Goal: Information Seeking & Learning: Check status

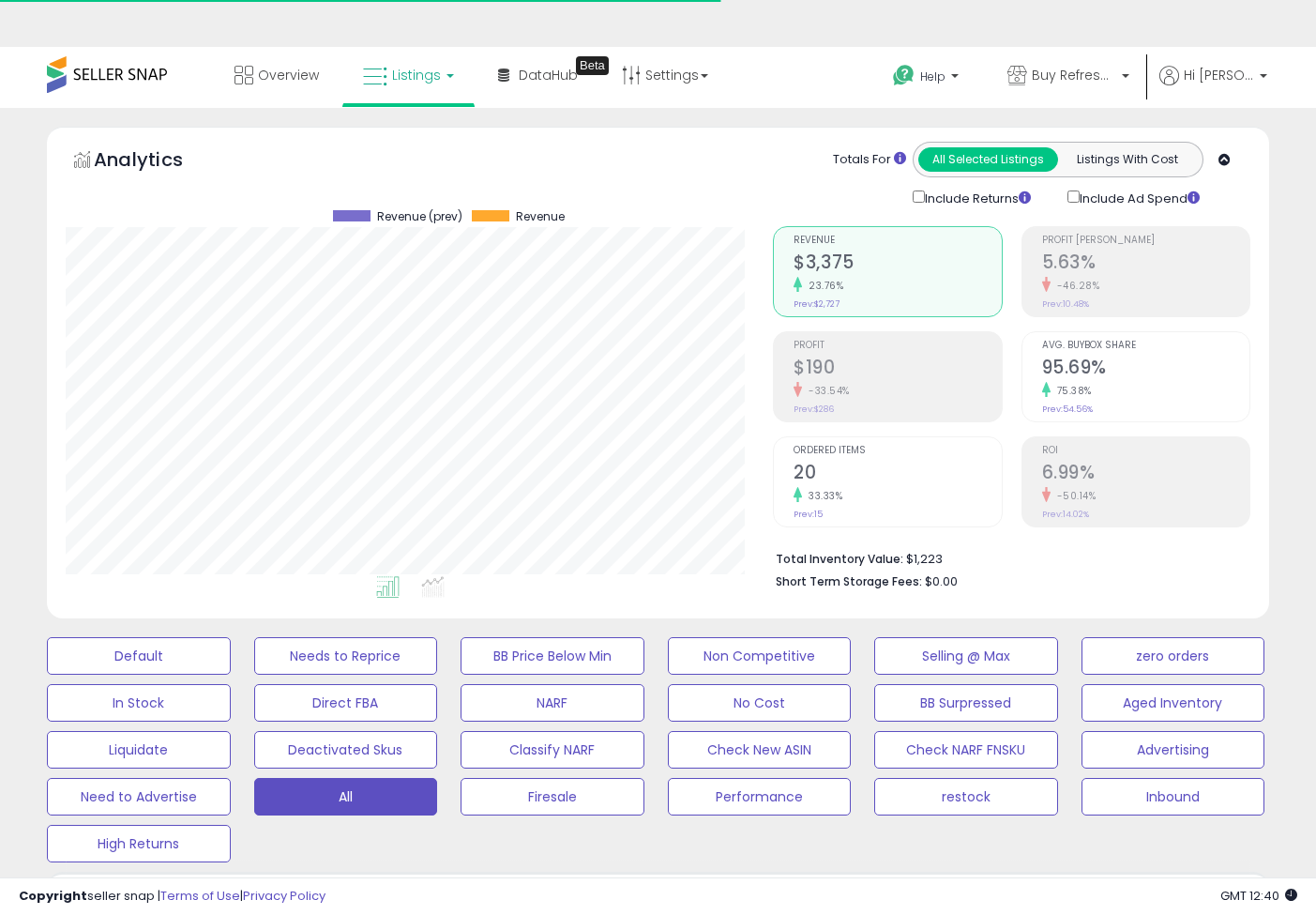
select select "**"
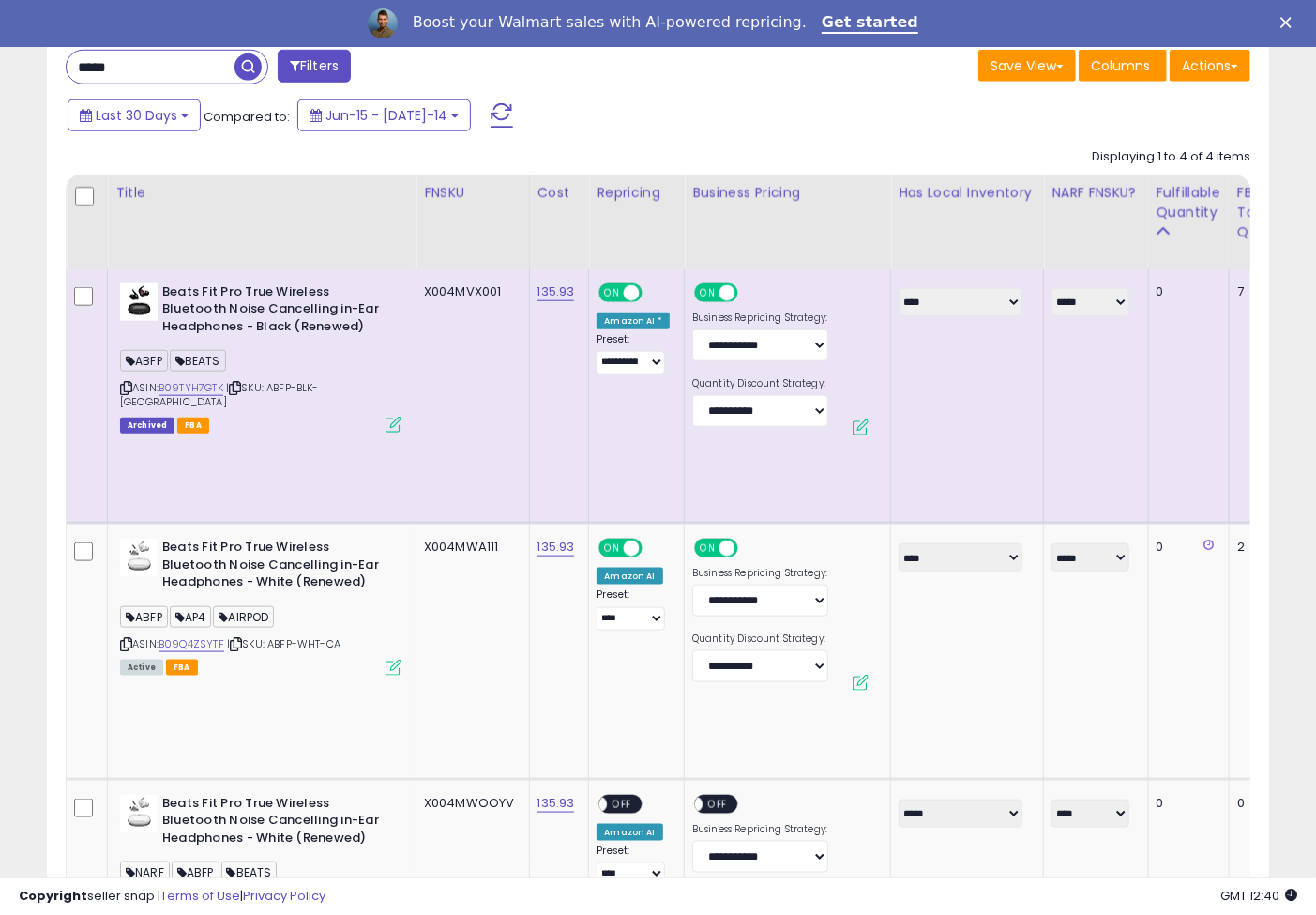
scroll to position [385, 707]
click at [552, 114] on div "Last 30 Days Compared to: Jun-15 - Jul-14" at bounding box center [507, 118] width 889 height 42
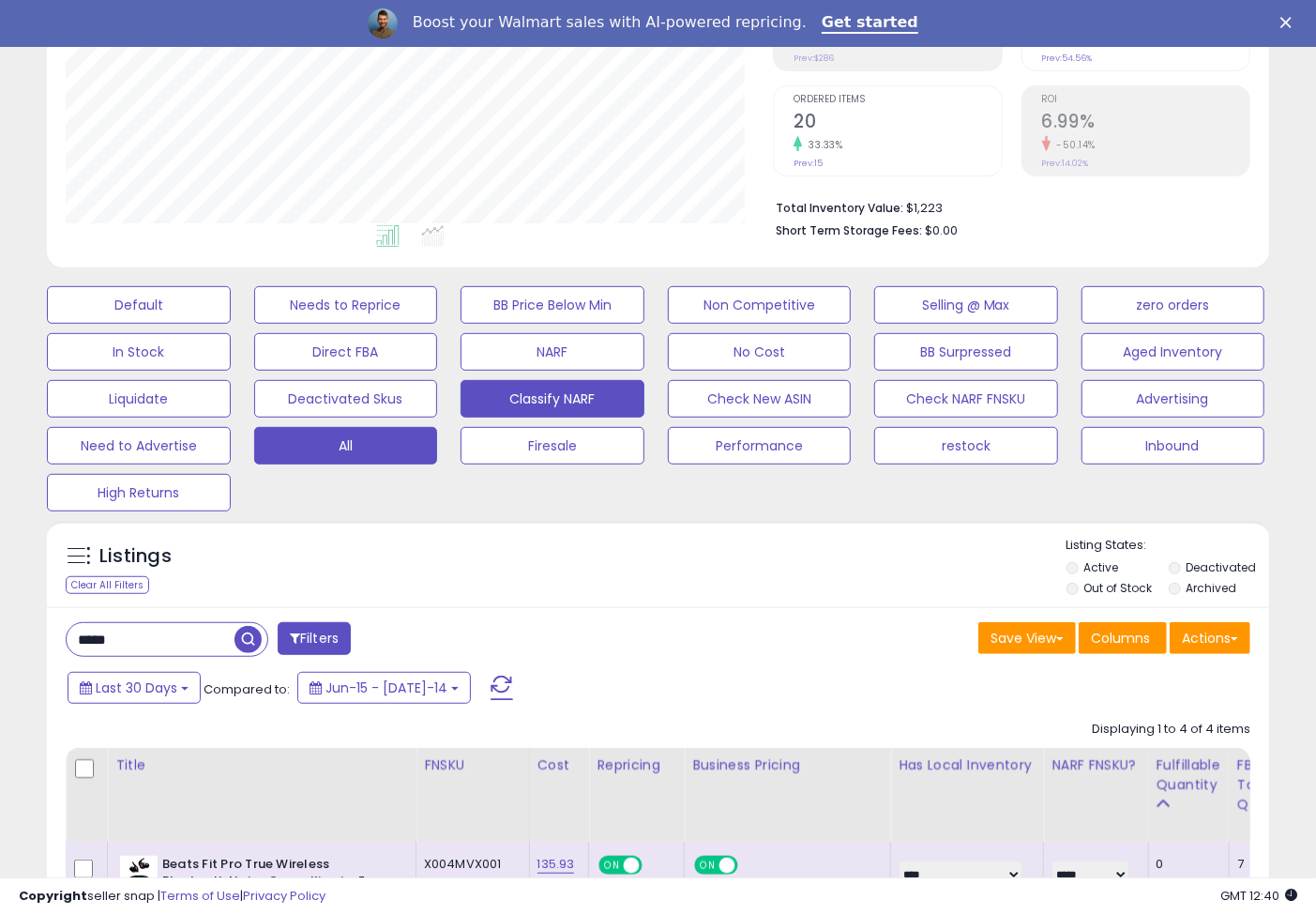
scroll to position [0, 0]
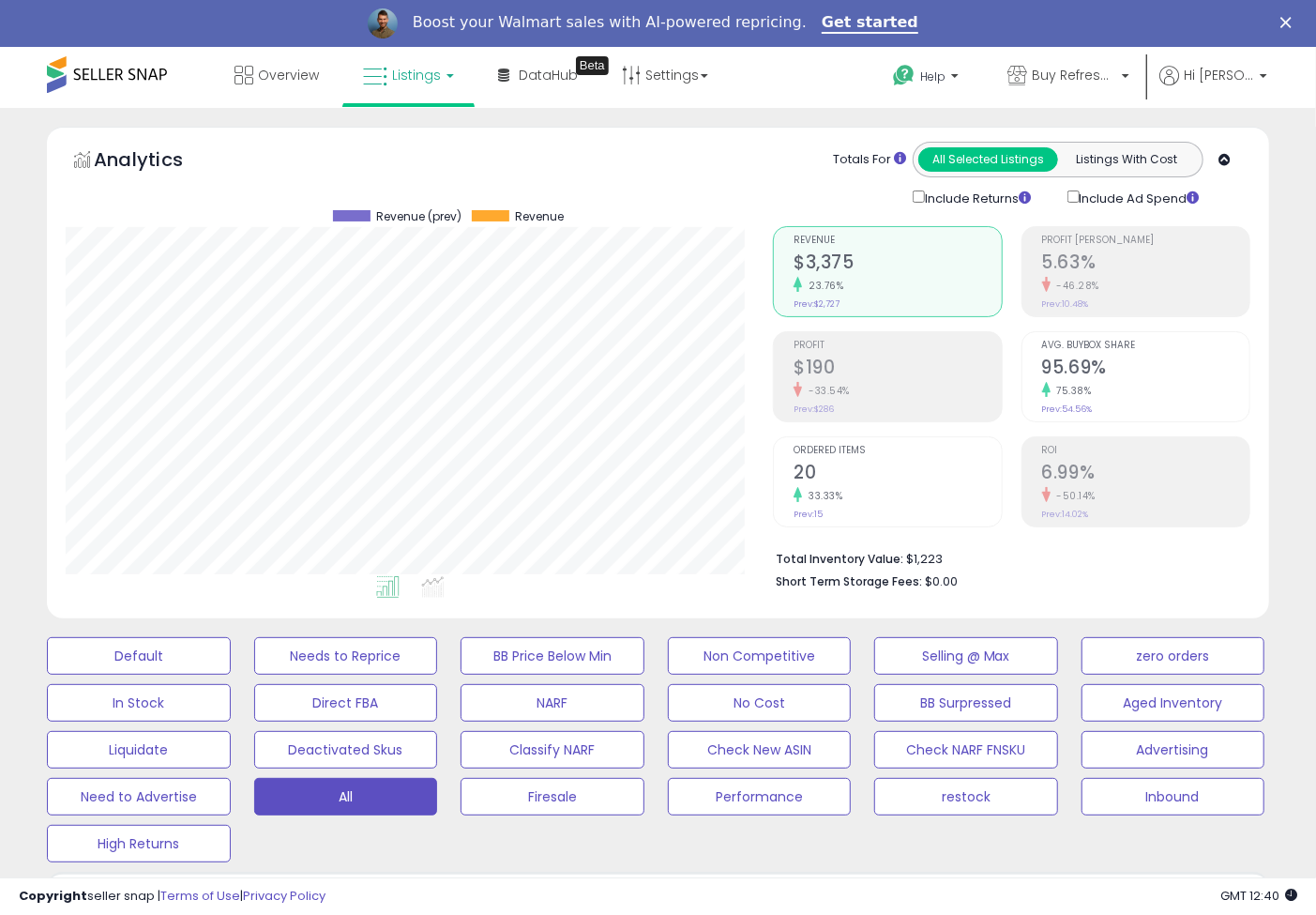
click at [1292, 20] on polygon "Close" at bounding box center [1286, 22] width 12 height 12
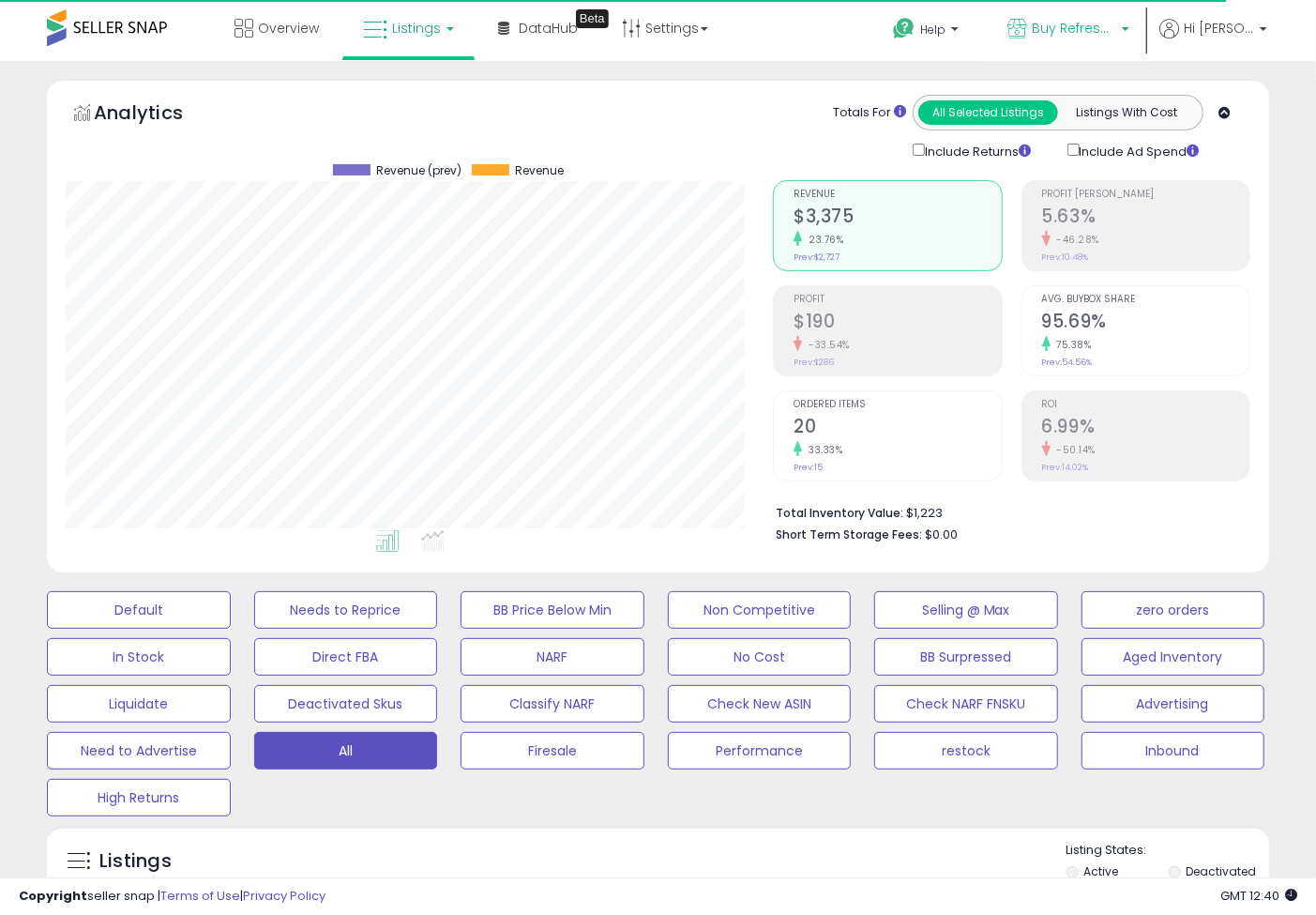
click at [1092, 23] on span "Buy Refreshed CA" at bounding box center [1073, 27] width 84 height 18
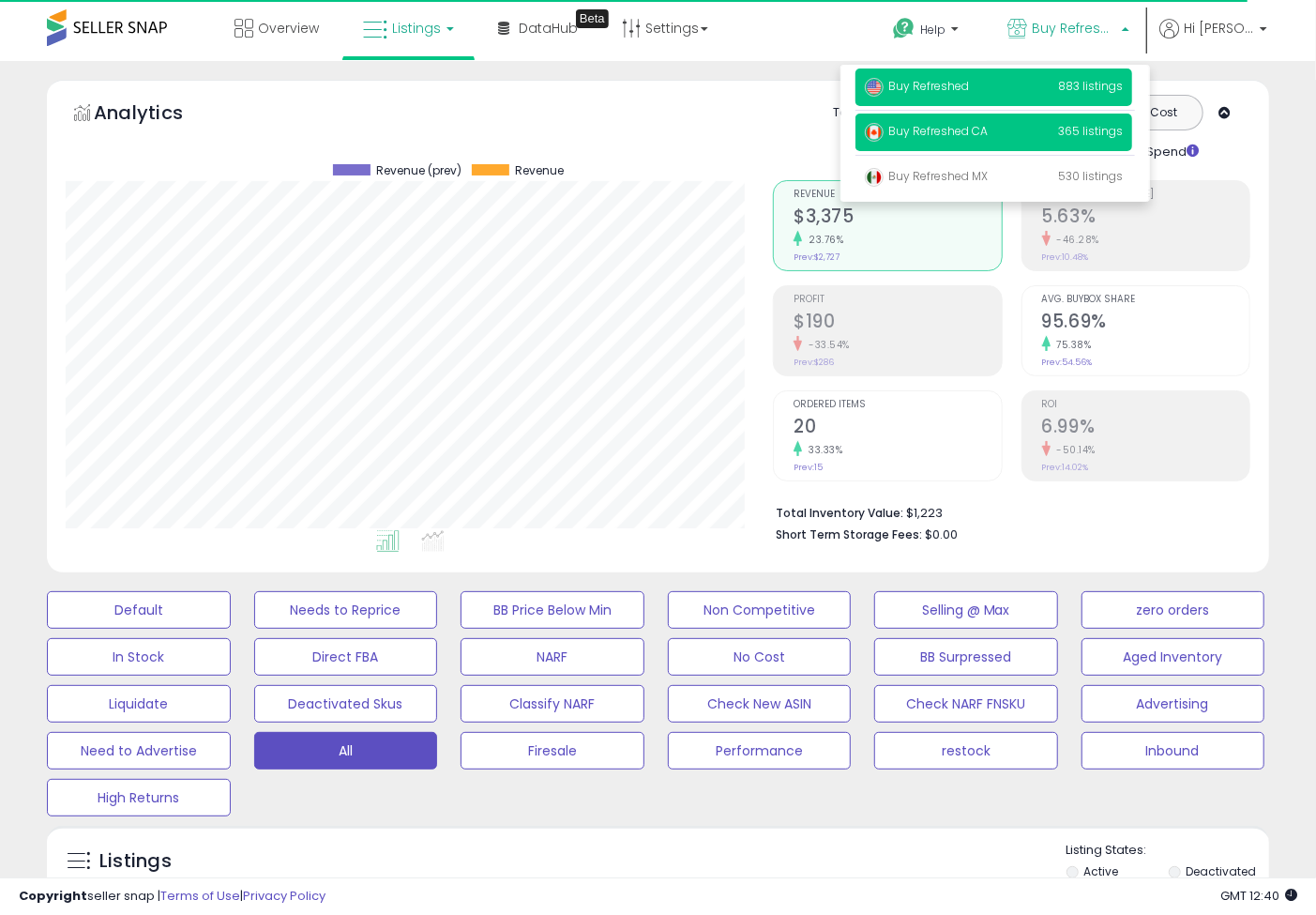
click at [973, 82] on p "Buy Refreshed 883 listings" at bounding box center [994, 87] width 277 height 38
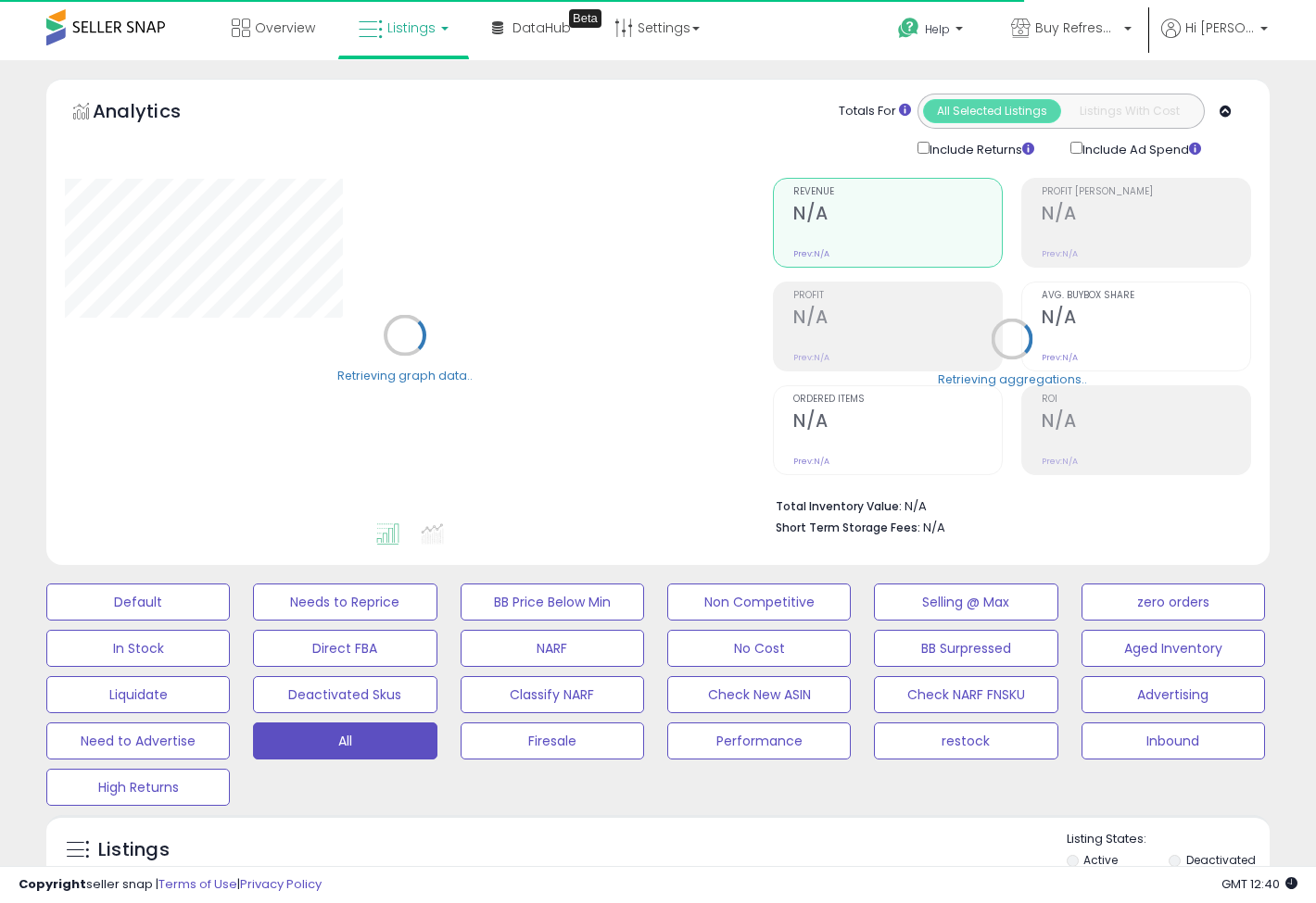
type input "*****"
select select "**"
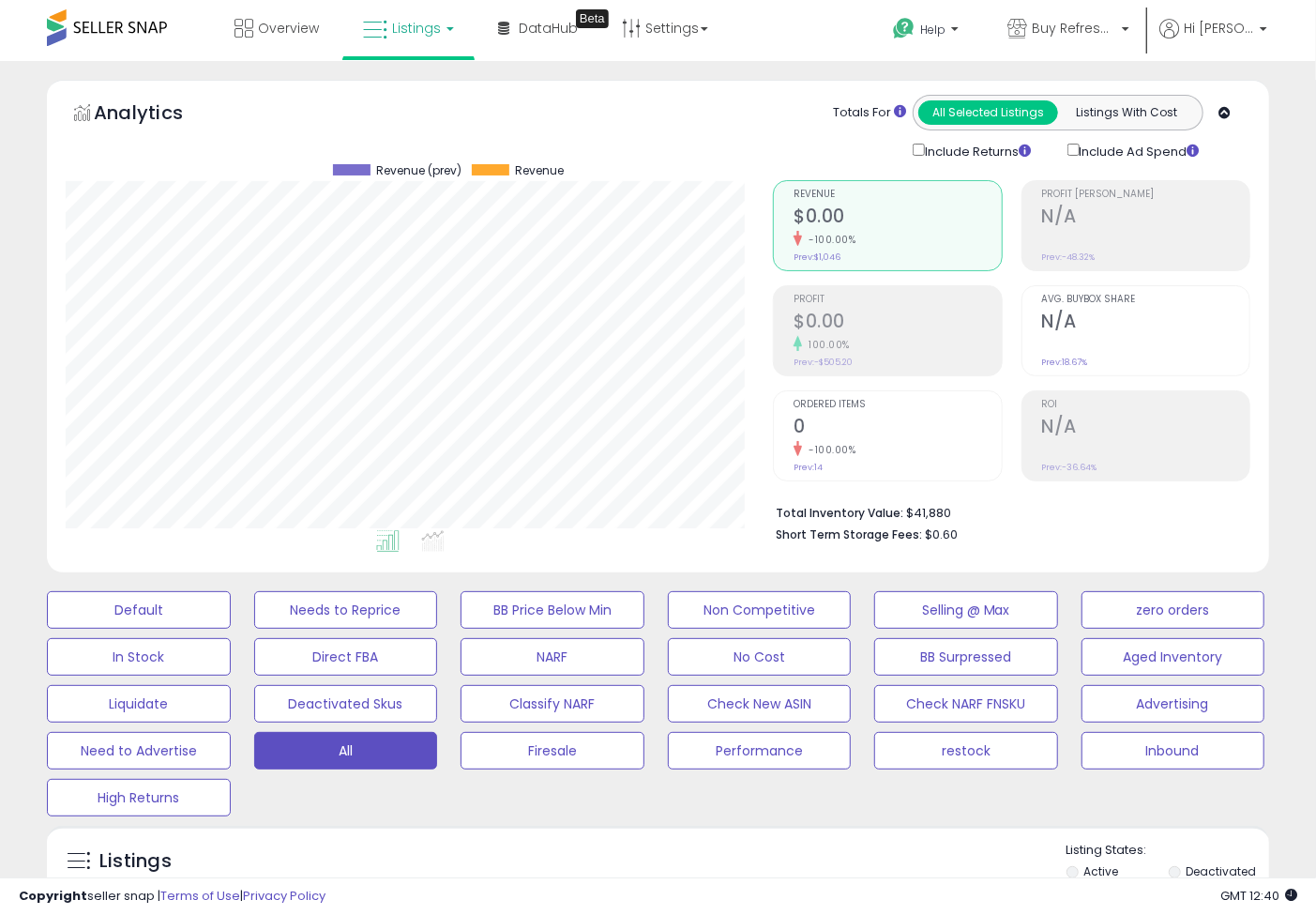
scroll to position [1, 0]
click at [580, 783] on div "Default Needs to Reprice BB Price Below Min Non Competitive Selling @ Max zero …" at bounding box center [657, 698] width 1269 height 235
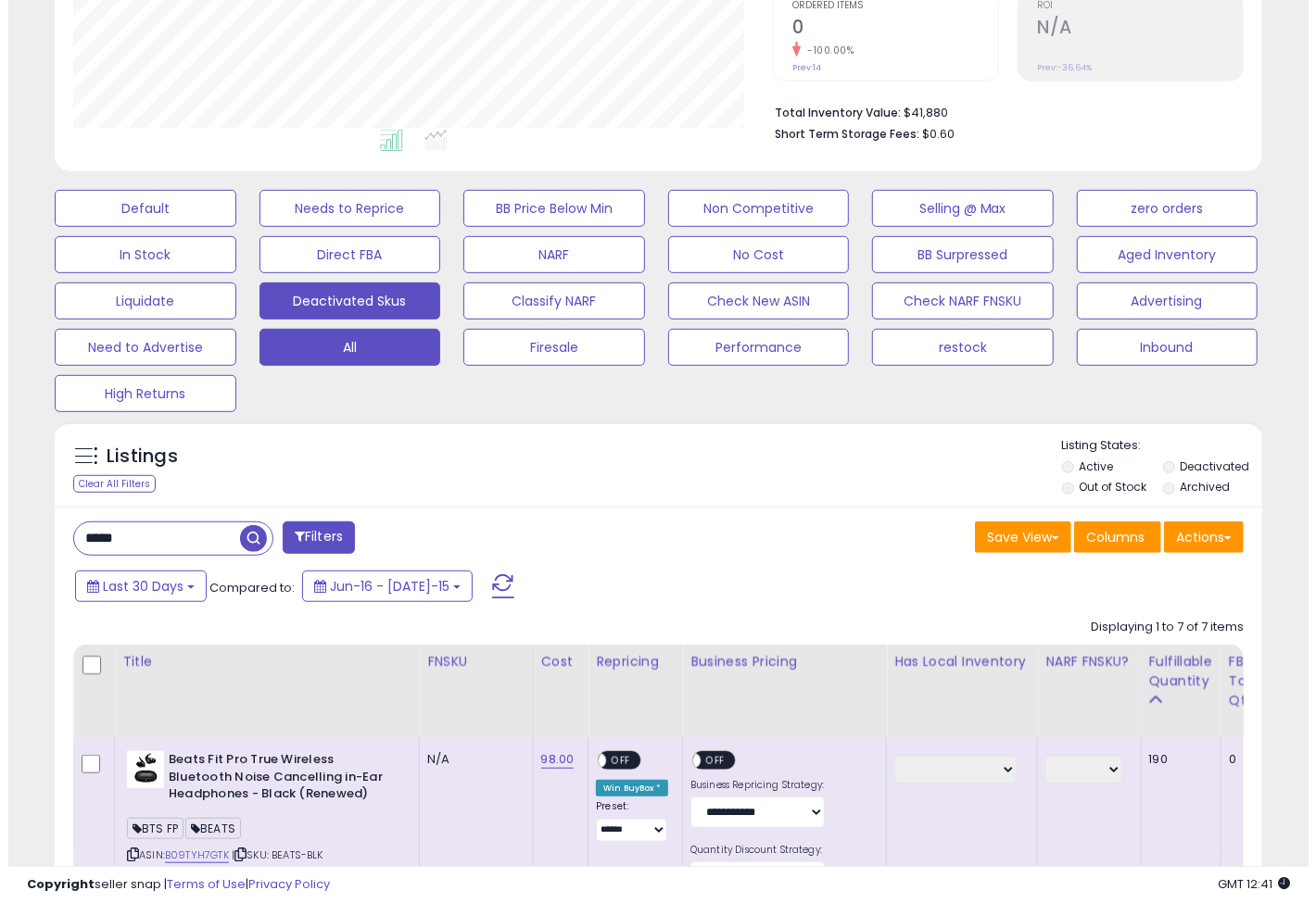
scroll to position [379, 0]
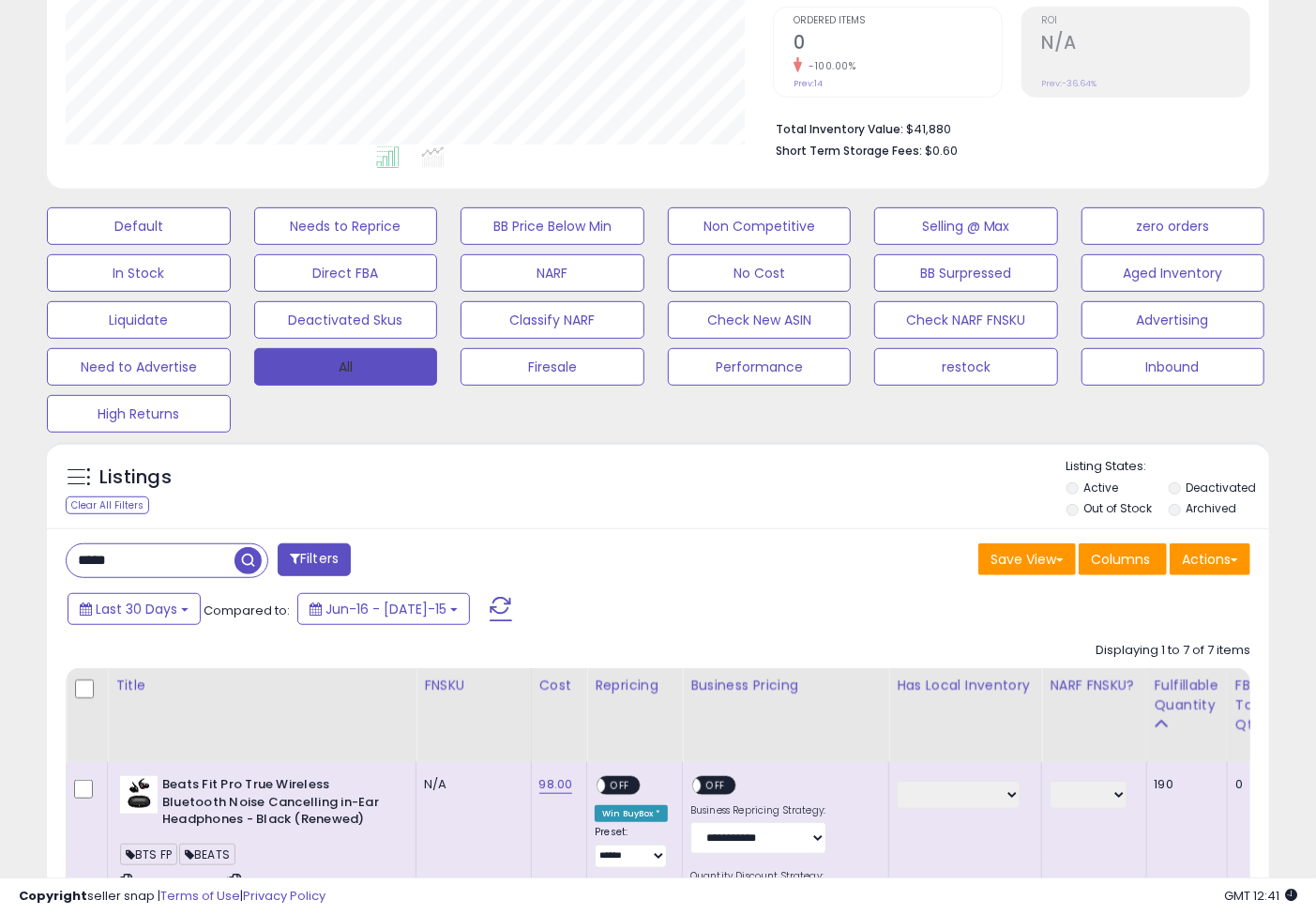
click at [343, 382] on button "All" at bounding box center [345, 367] width 184 height 38
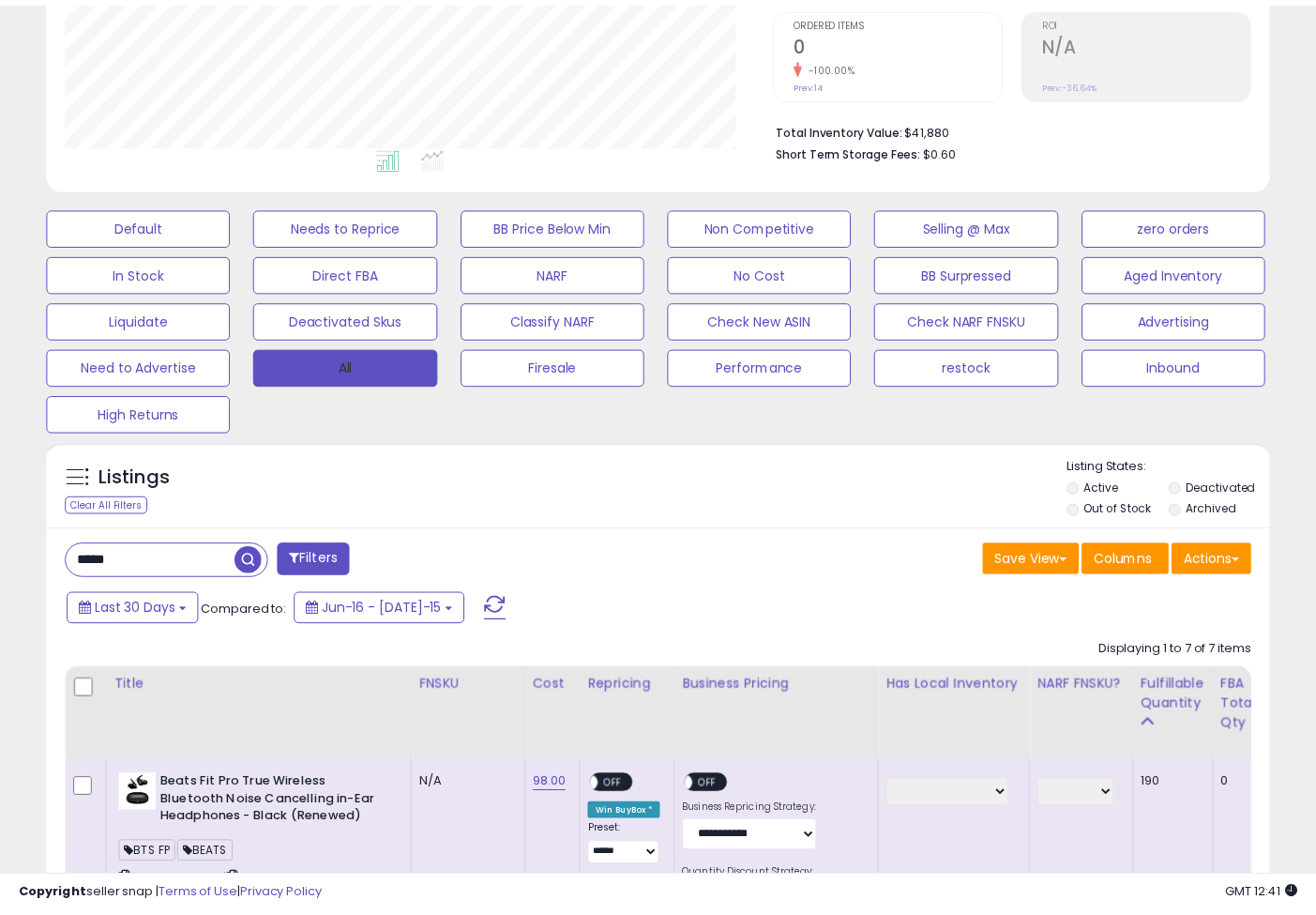
scroll to position [385, 716]
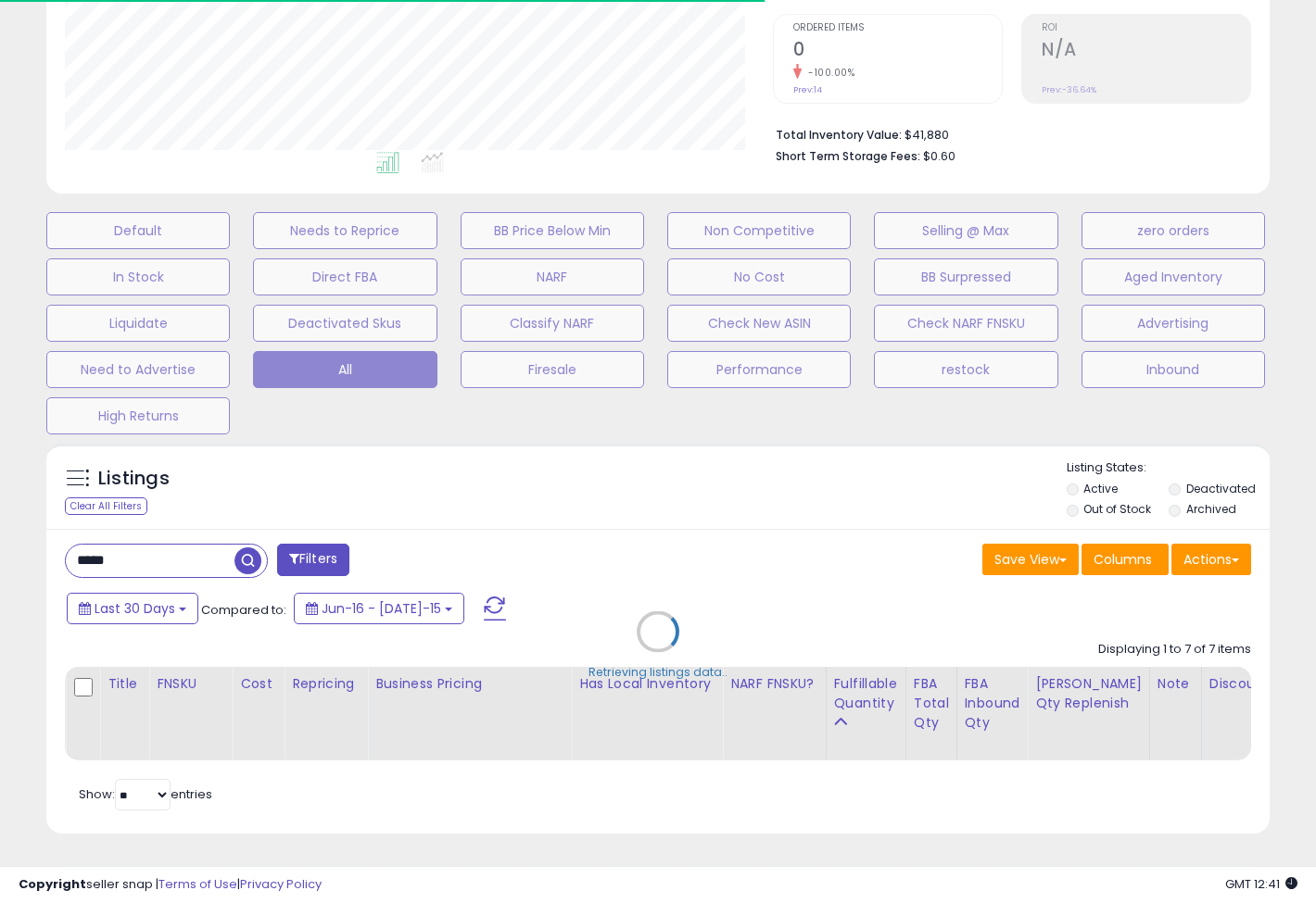
click at [111, 546] on div "Retrieving listings data.." at bounding box center [658, 645] width 1250 height 422
click at [95, 553] on div "Retrieving listings data.." at bounding box center [658, 645] width 1250 height 422
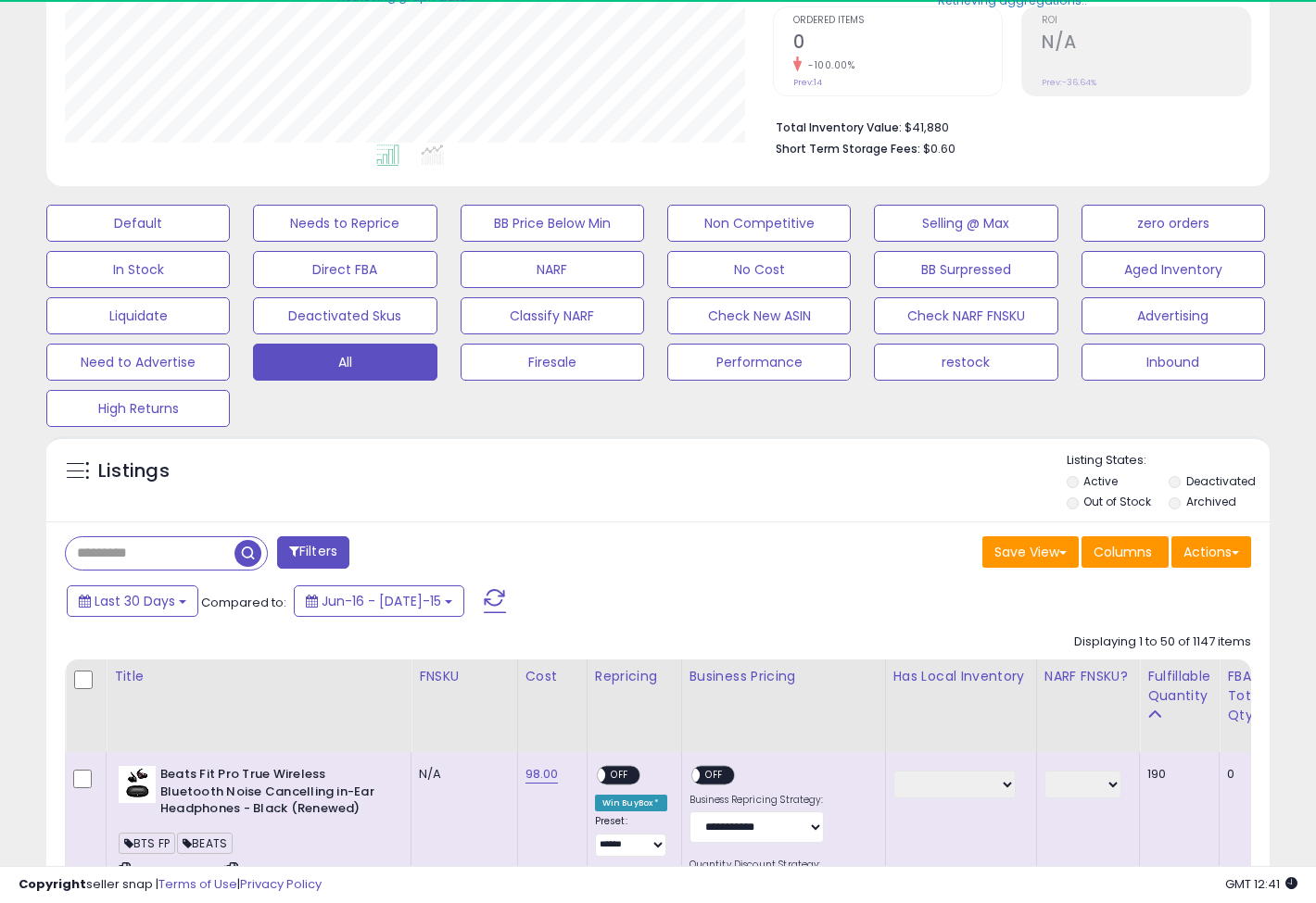
click at [450, 496] on div "Listings" at bounding box center [658, 483] width 1223 height 63
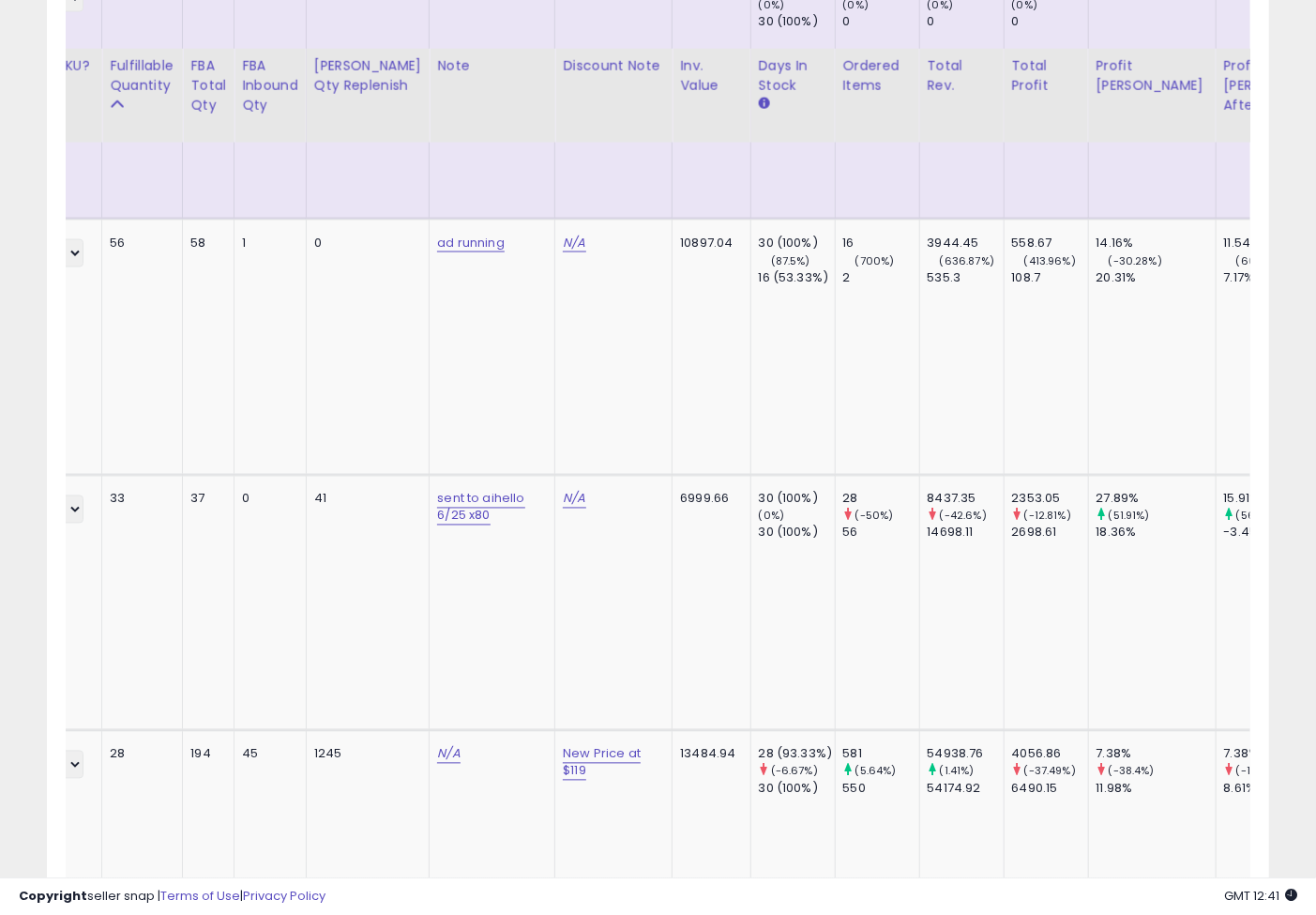
scroll to position [1802, 0]
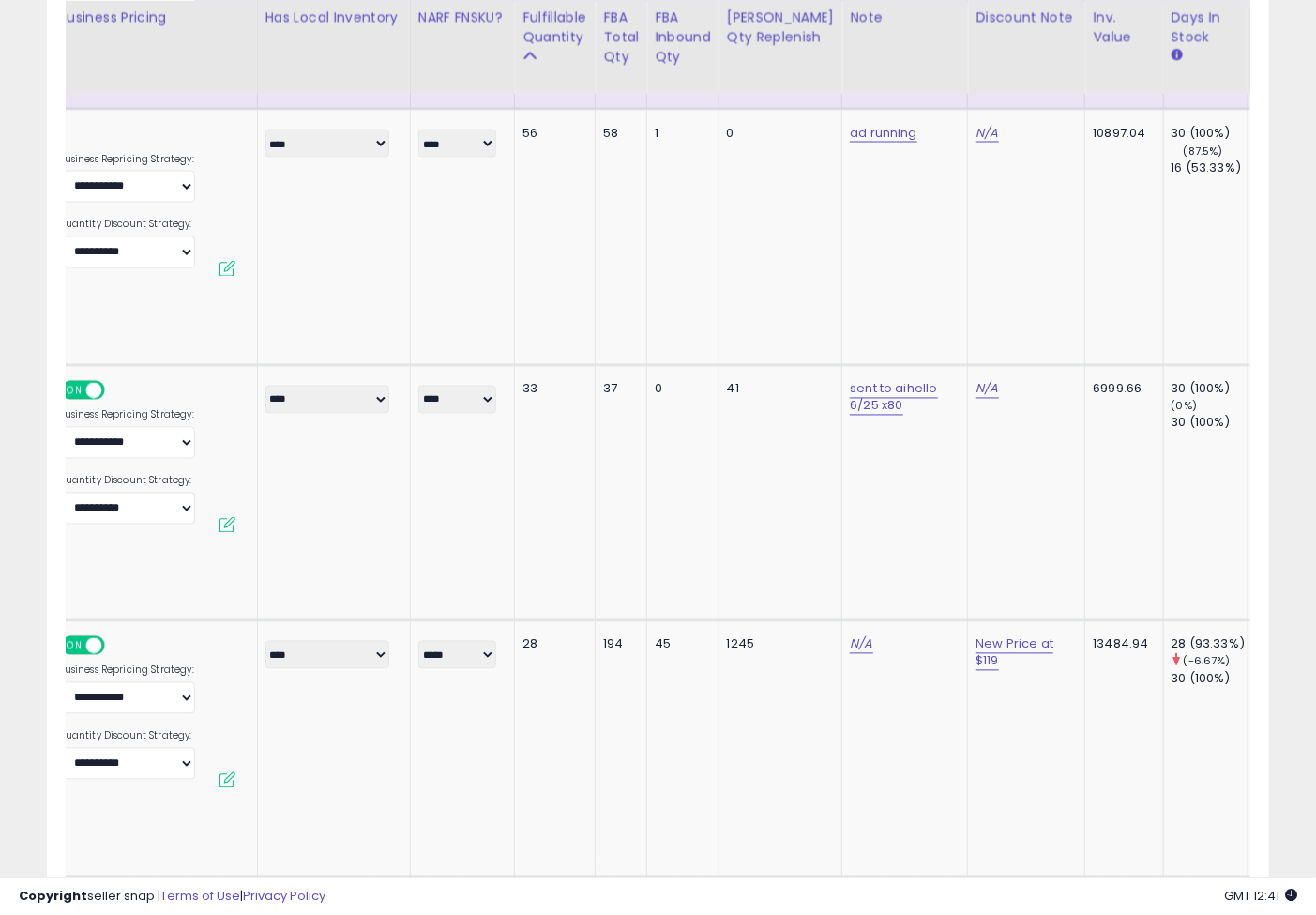
scroll to position [0, 0]
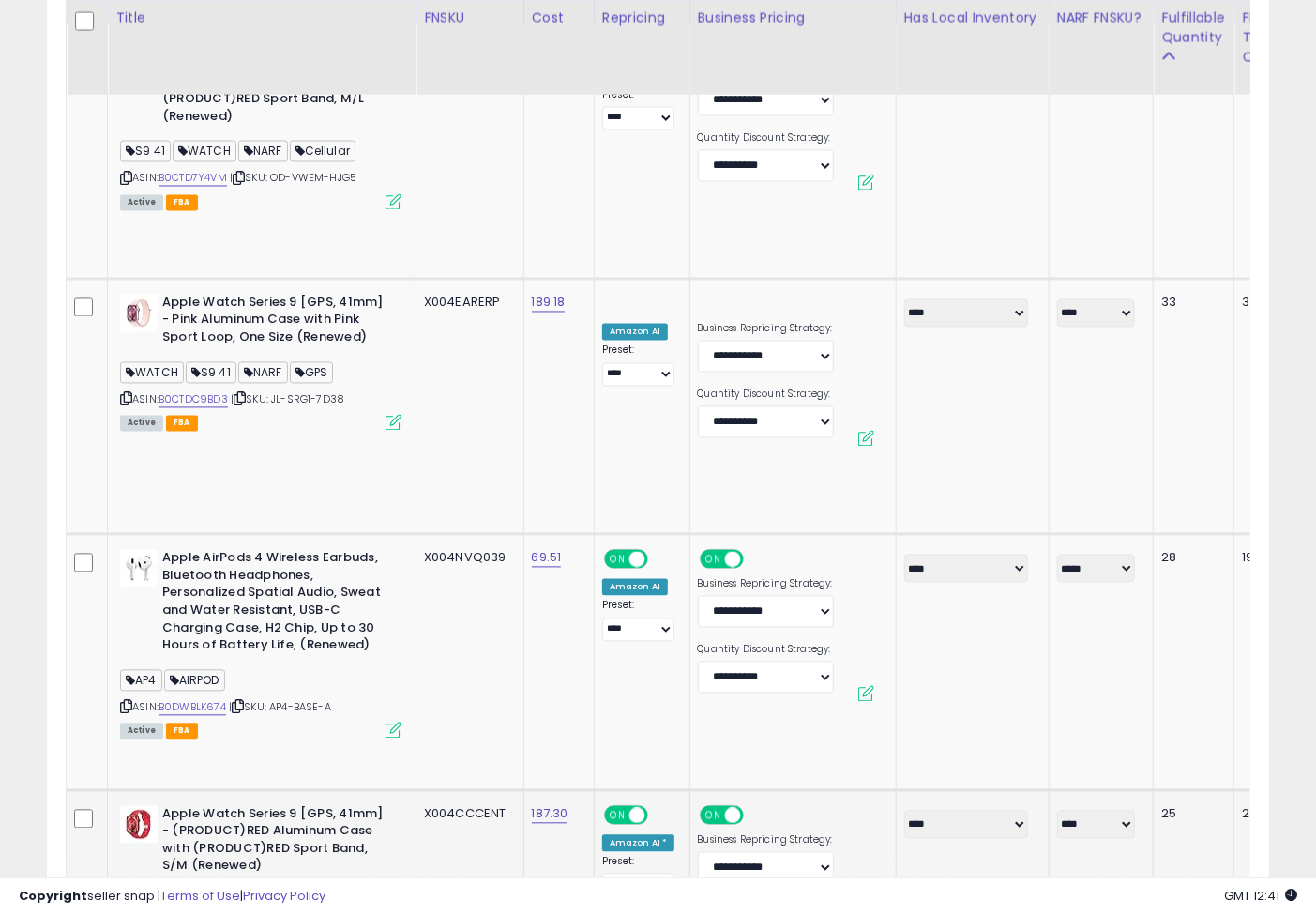
click at [122, 914] on icon at bounding box center [125, 929] width 13 height 11
